Goal: Navigation & Orientation: Find specific page/section

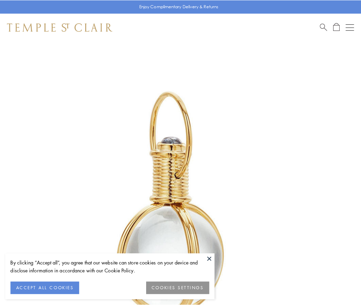
scroll to position [179, 0]
